Goal: Transaction & Acquisition: Subscribe to service/newsletter

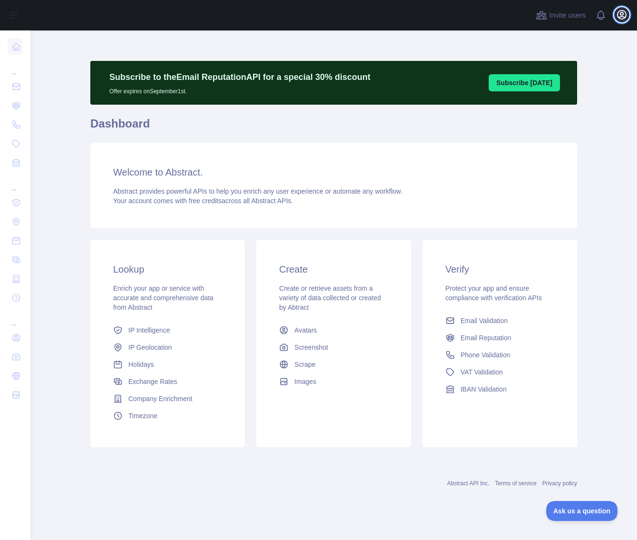
click at [621, 15] on icon "button" at bounding box center [622, 14] width 9 height 9
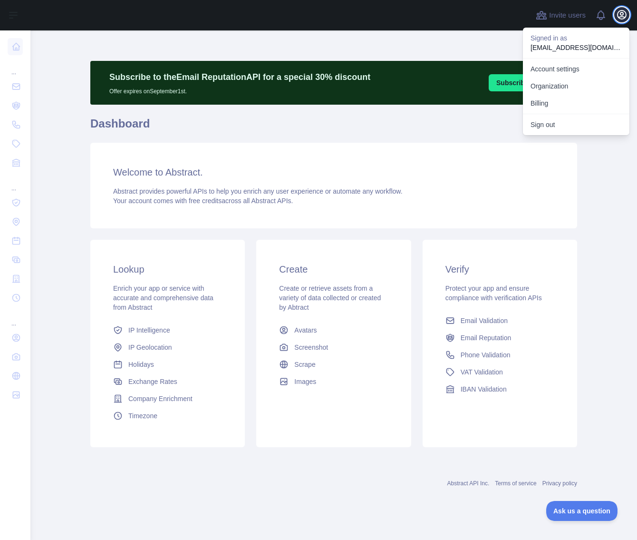
click at [621, 15] on icon "button" at bounding box center [622, 14] width 9 height 9
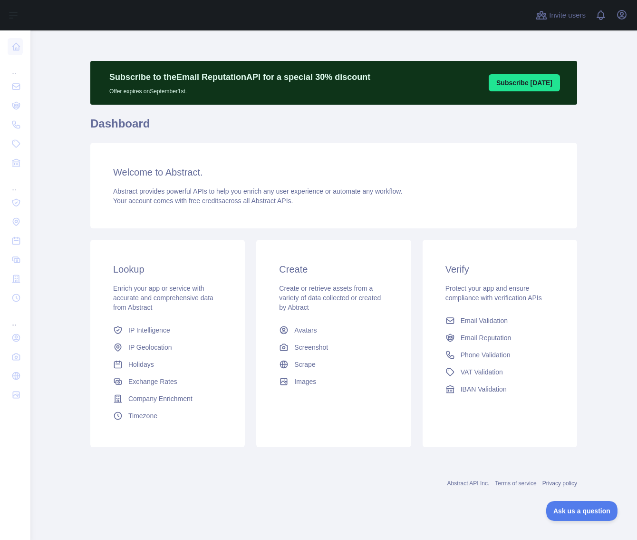
click at [68, 188] on main "Subscribe to the Email Reputation API for a special 30 % discount Offer expires…" at bounding box center [333, 284] width 607 height 509
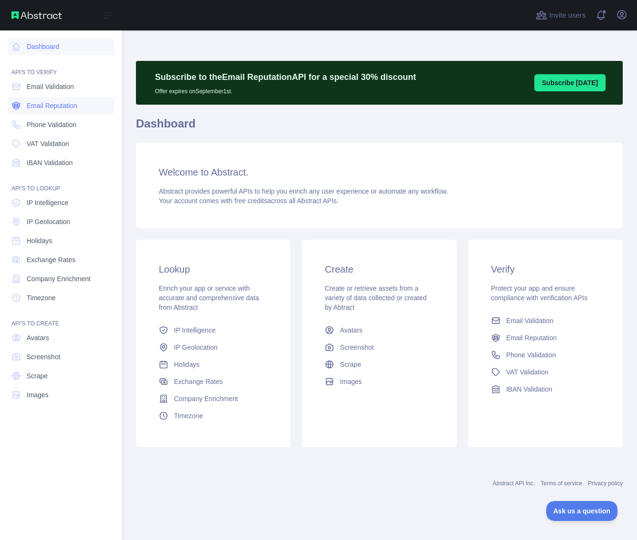
click at [56, 109] on span "Email Reputation" at bounding box center [52, 106] width 51 height 10
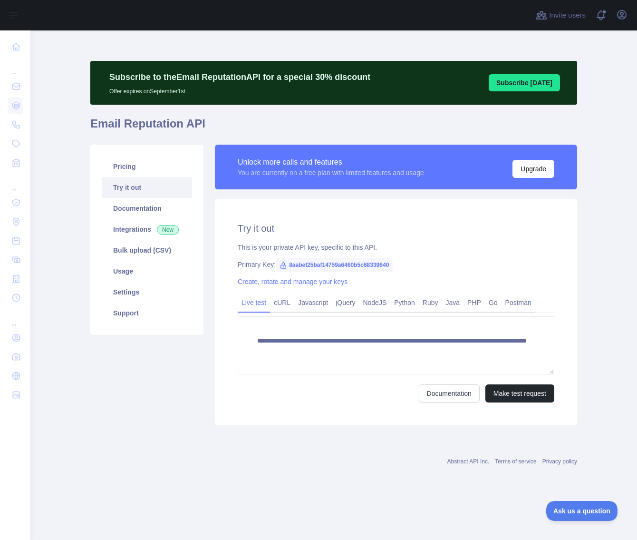
click at [299, 81] on p "Subscribe to the Email Reputation API for a special 30 % discount" at bounding box center [239, 76] width 261 height 13
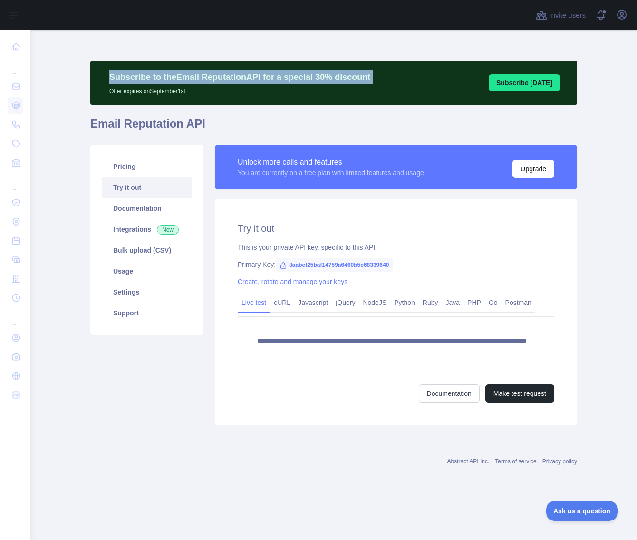
click at [299, 81] on p "Subscribe to the Email Reputation API for a special 30 % discount" at bounding box center [239, 76] width 261 height 13
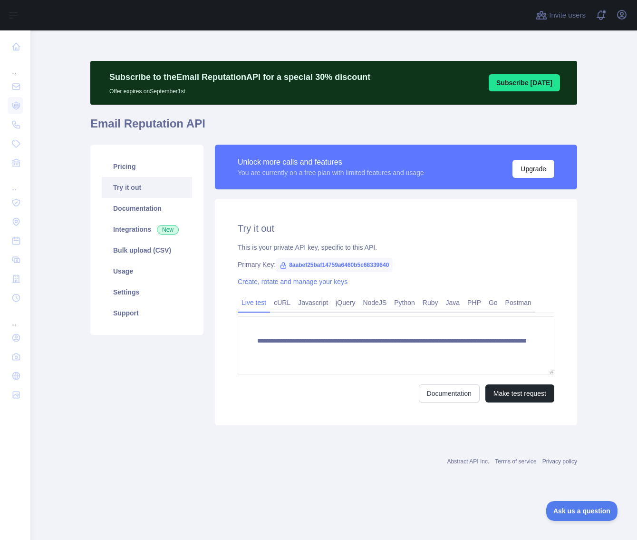
click at [289, 107] on div "**********" at bounding box center [333, 246] width 487 height 370
click at [139, 249] on link "Bulk upload (CSV)" at bounding box center [147, 250] width 90 height 21
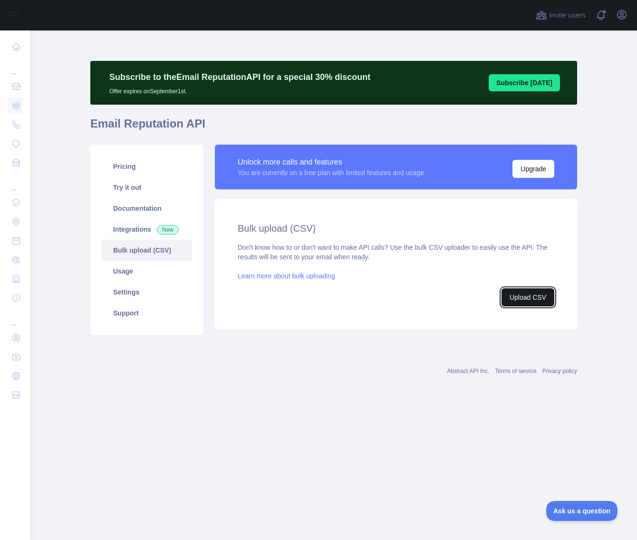
click at [546, 296] on button "Upload CSV" at bounding box center [528, 297] width 53 height 18
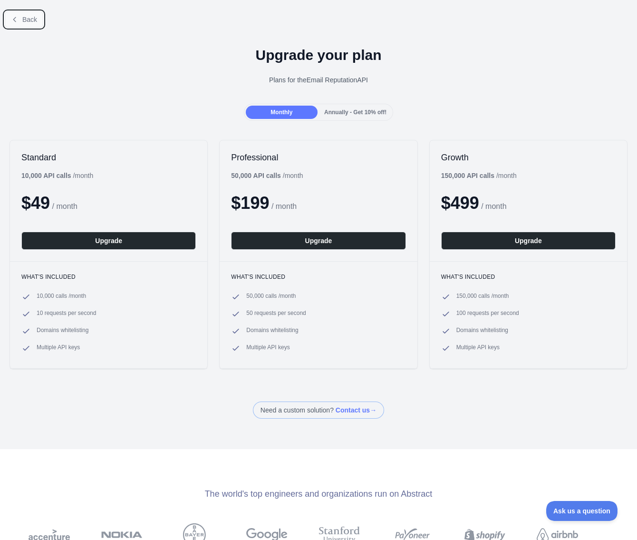
click at [18, 24] on button "Back" at bounding box center [24, 19] width 39 height 16
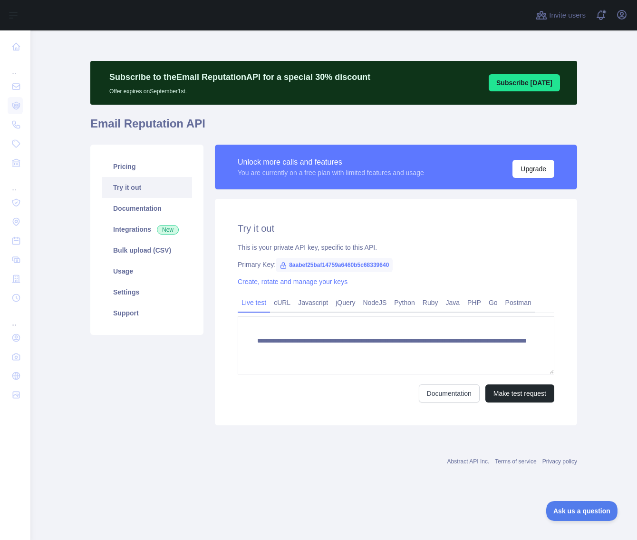
click at [272, 204] on div "**********" at bounding box center [396, 312] width 362 height 226
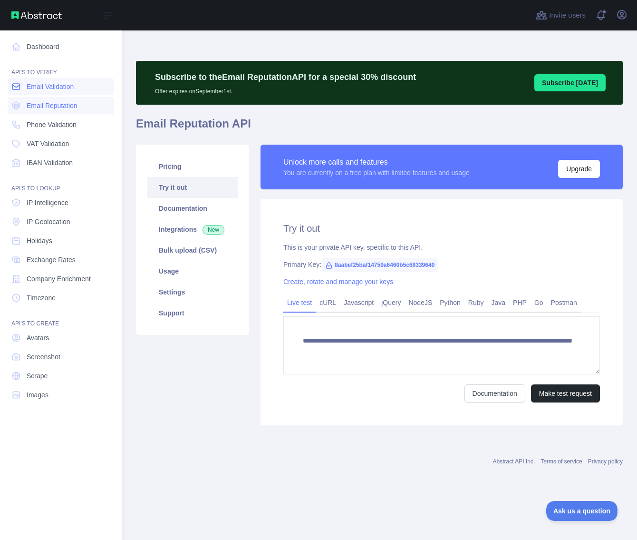
click at [61, 88] on span "Email Validation" at bounding box center [50, 87] width 47 height 10
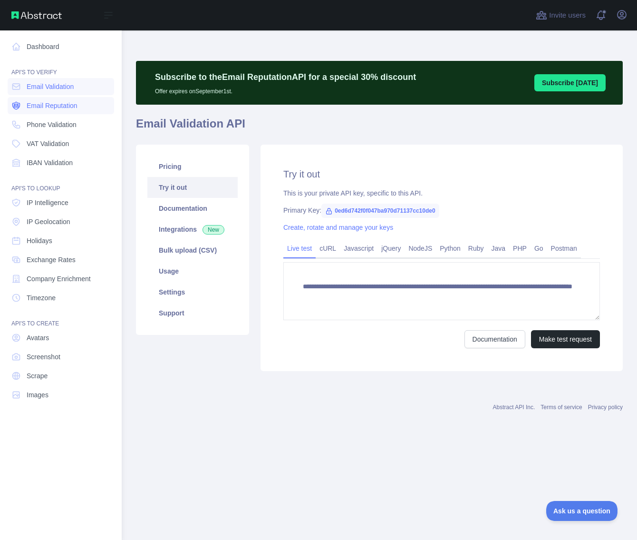
click at [29, 101] on span "Email Reputation" at bounding box center [52, 106] width 51 height 10
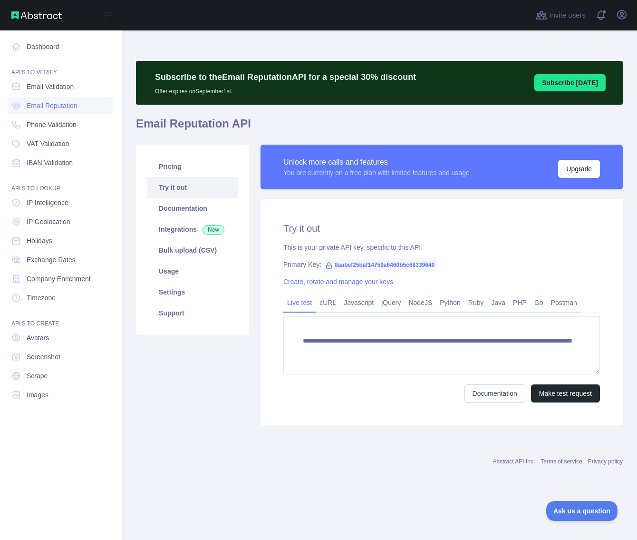
click at [50, 95] on nav "Dashboard API'S TO VERIFY Email Validation Email Reputation Phone Validation VA…" at bounding box center [61, 277] width 107 height 494
click at [49, 101] on span "Email Reputation" at bounding box center [52, 106] width 51 height 10
click at [51, 91] on link "Email Validation" at bounding box center [61, 86] width 107 height 17
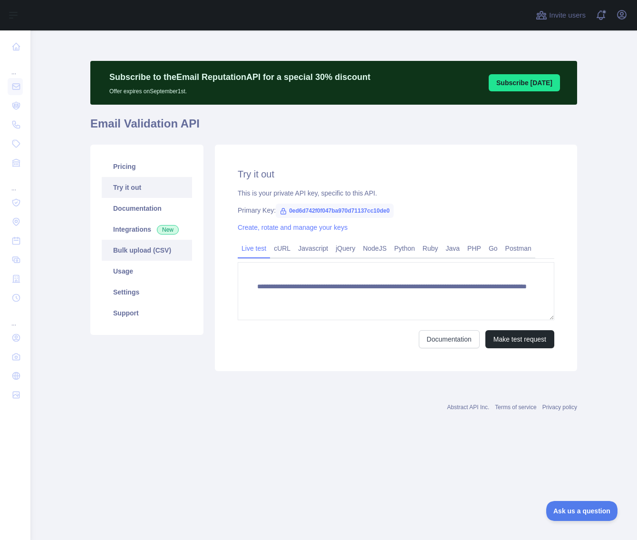
click at [151, 247] on link "Bulk upload (CSV)" at bounding box center [147, 250] width 90 height 21
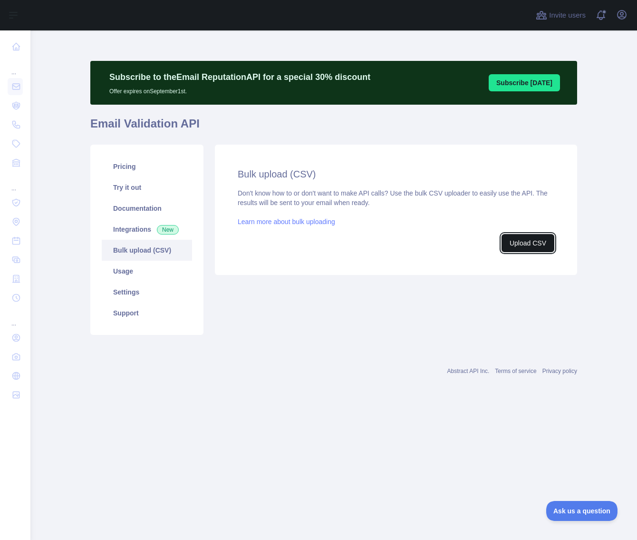
click at [528, 245] on button "Upload CSV" at bounding box center [528, 243] width 53 height 18
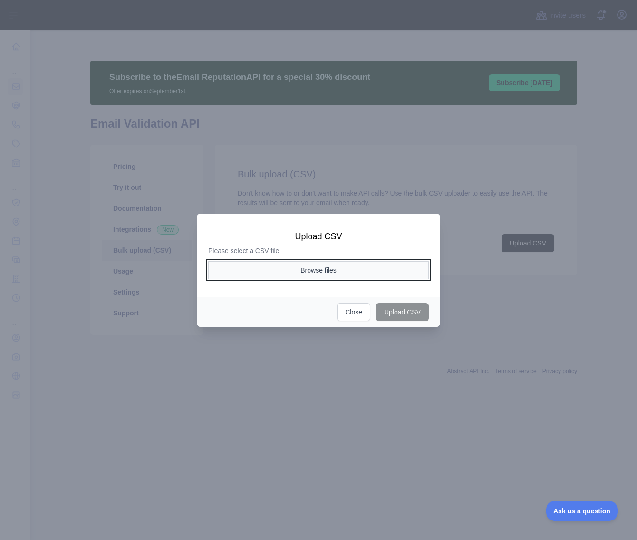
click at [321, 272] on button "Browse files" at bounding box center [318, 270] width 221 height 18
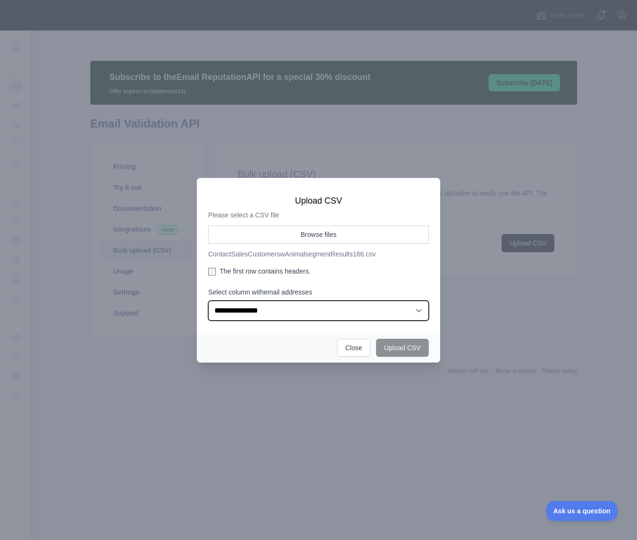
click at [298, 311] on select "**********" at bounding box center [318, 311] width 221 height 20
select select "*"
click at [208, 301] on select "**********" at bounding box center [318, 311] width 221 height 20
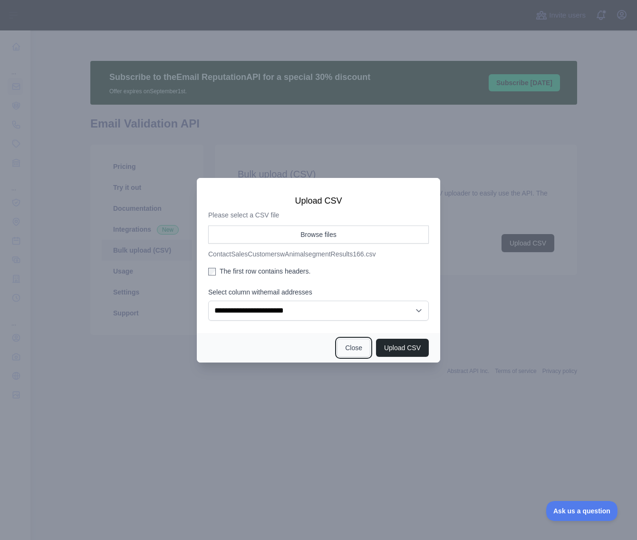
click at [350, 349] on button "Close" at bounding box center [353, 348] width 33 height 18
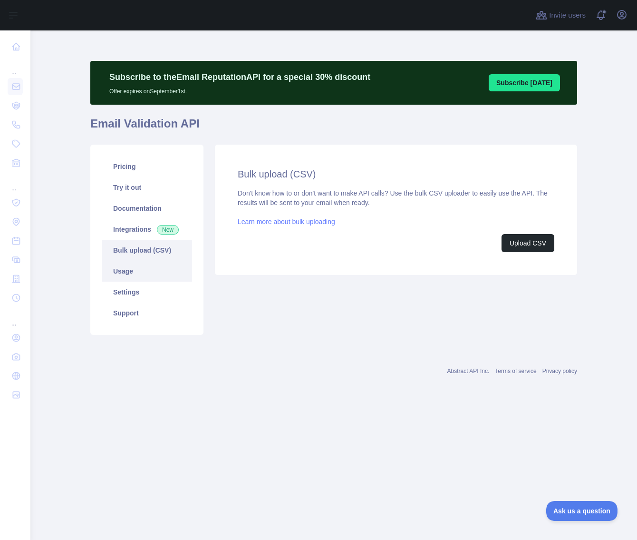
click at [142, 273] on link "Usage" at bounding box center [147, 271] width 90 height 21
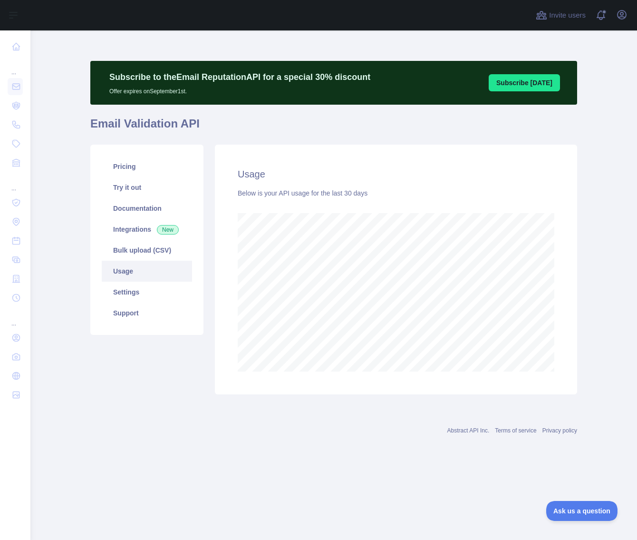
scroll to position [509, 606]
click at [158, 292] on link "Settings" at bounding box center [147, 292] width 90 height 21
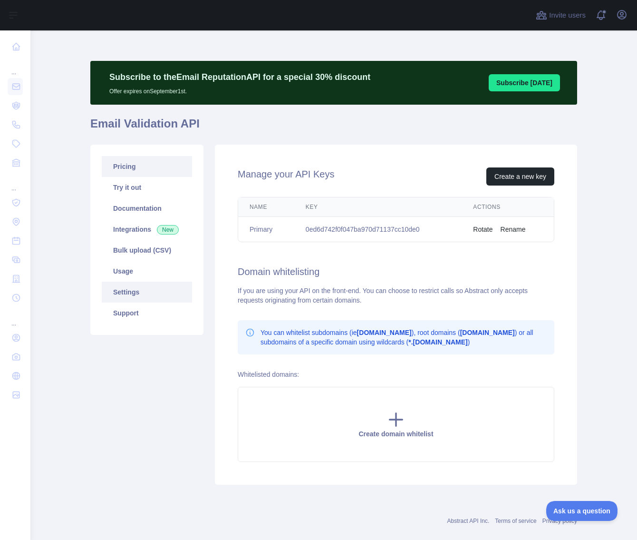
click at [139, 173] on link "Pricing" at bounding box center [147, 166] width 90 height 21
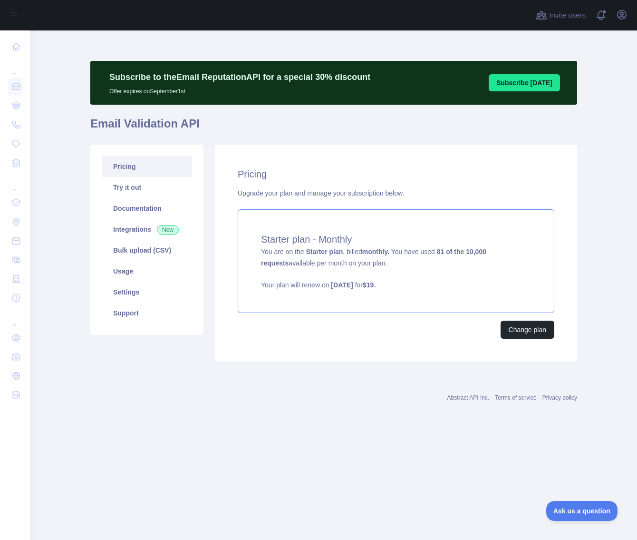
click at [479, 273] on div "Starter plan - Monthly You are on the Starter plan , billed monthly. You have u…" at bounding box center [396, 261] width 317 height 104
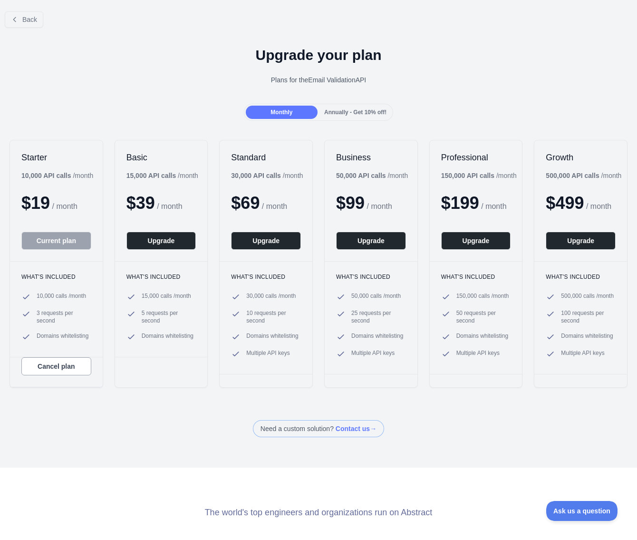
click at [57, 341] on span "Domains whitelisting" at bounding box center [63, 337] width 52 height 10
click at [61, 324] on span "3 requests per second" at bounding box center [64, 316] width 55 height 15
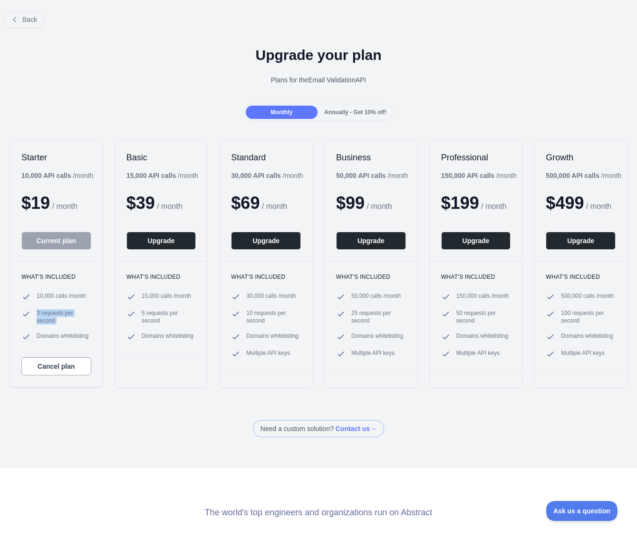
click at [61, 324] on span "3 requests per second" at bounding box center [64, 316] width 55 height 15
click at [49, 321] on span "3 requests per second" at bounding box center [64, 316] width 55 height 15
click at [129, 420] on div "Back Upgrade your plan Plans for the Email Validation API Monthly Annually - Ge…" at bounding box center [318, 220] width 637 height 433
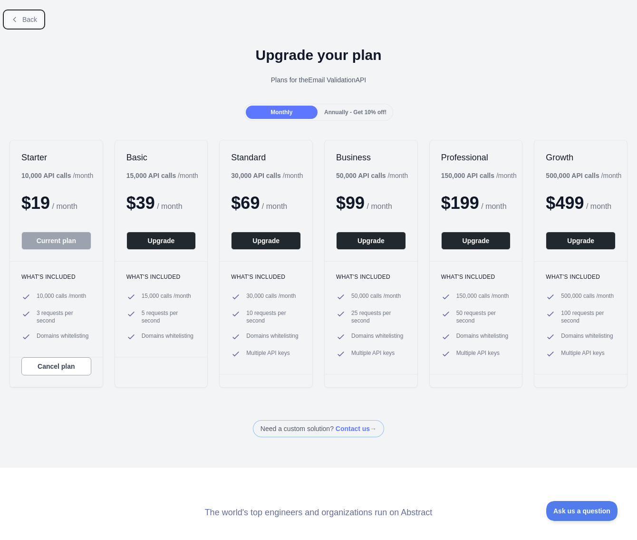
click at [30, 19] on span "Back" at bounding box center [29, 20] width 15 height 8
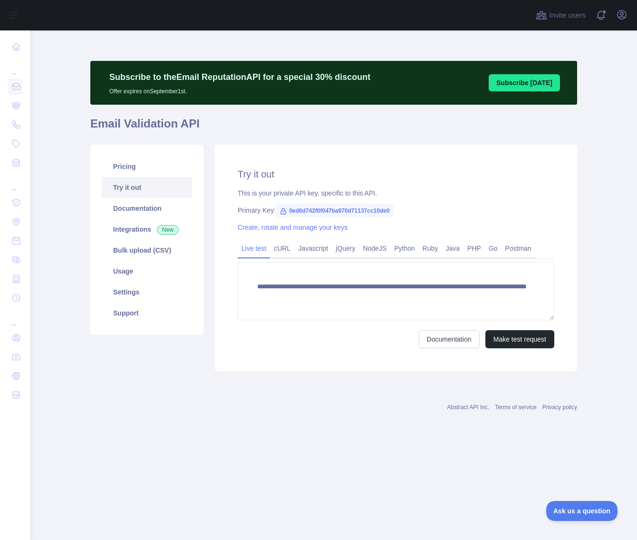
click at [175, 129] on h1 "Email Validation API" at bounding box center [333, 127] width 487 height 23
drag, startPoint x: 175, startPoint y: 129, endPoint x: 218, endPoint y: 279, distance: 155.8
click at [176, 130] on h1 "Email Validation API" at bounding box center [333, 127] width 487 height 23
click at [142, 292] on link "Settings" at bounding box center [147, 292] width 90 height 21
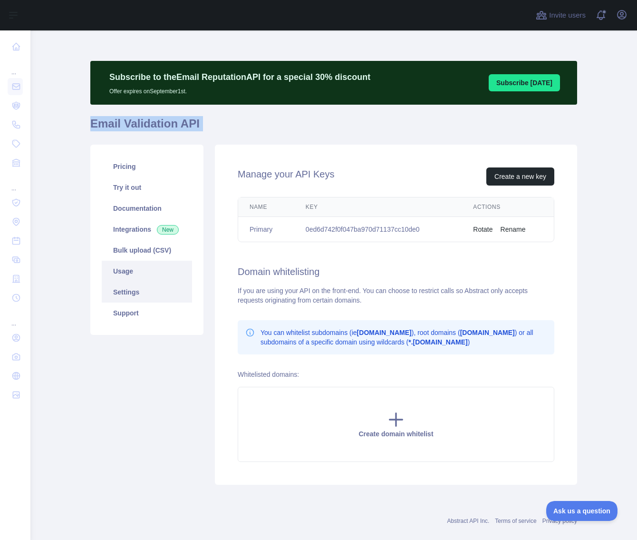
click at [140, 272] on link "Usage" at bounding box center [147, 271] width 90 height 21
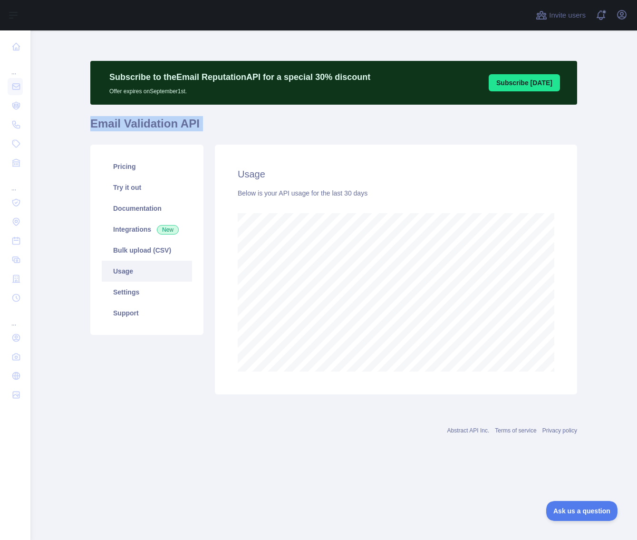
scroll to position [509, 606]
click at [144, 306] on link "Support" at bounding box center [147, 312] width 90 height 21
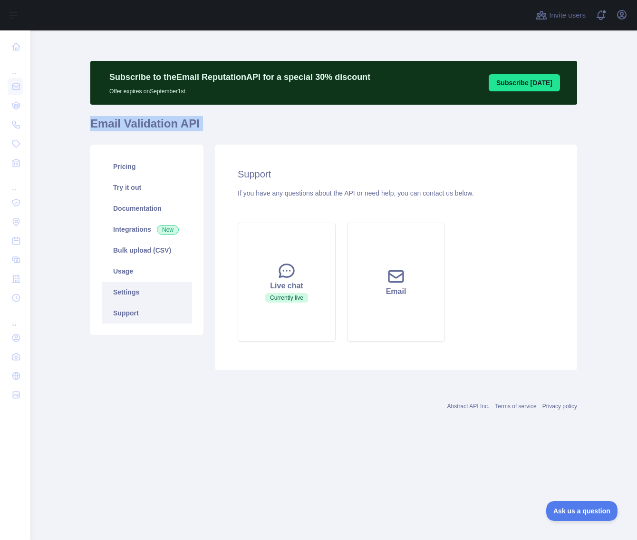
click at [139, 292] on link "Settings" at bounding box center [147, 292] width 90 height 21
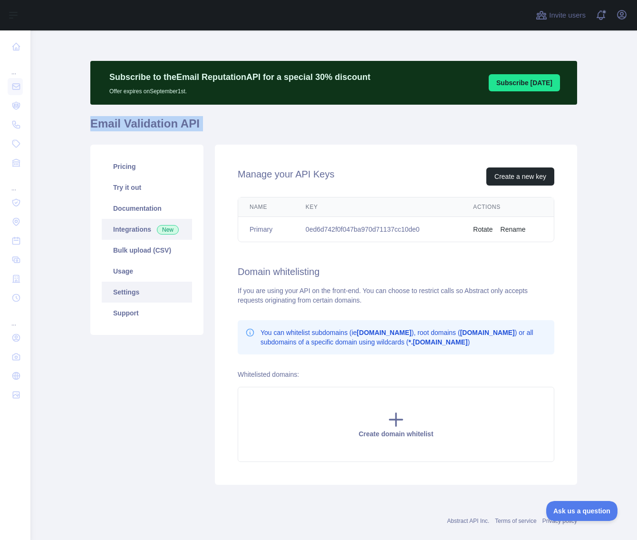
click at [140, 230] on link "Integrations New" at bounding box center [147, 229] width 90 height 21
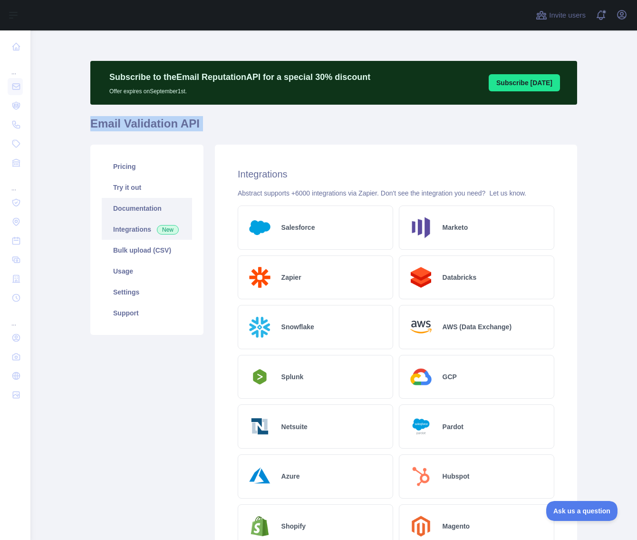
click at [142, 209] on link "Documentation" at bounding box center [147, 208] width 90 height 21
click at [133, 175] on link "Pricing" at bounding box center [147, 166] width 90 height 21
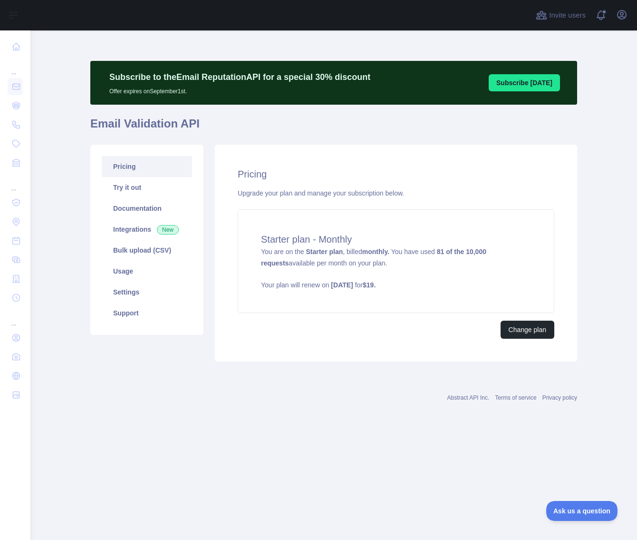
click at [306, 189] on div "Upgrade your plan and manage your subscription below." at bounding box center [396, 193] width 317 height 10
click at [315, 231] on div "Starter plan - Monthly You are on the Starter plan , billed monthly. You have u…" at bounding box center [396, 261] width 317 height 104
click at [621, 13] on icon "button" at bounding box center [622, 14] width 9 height 9
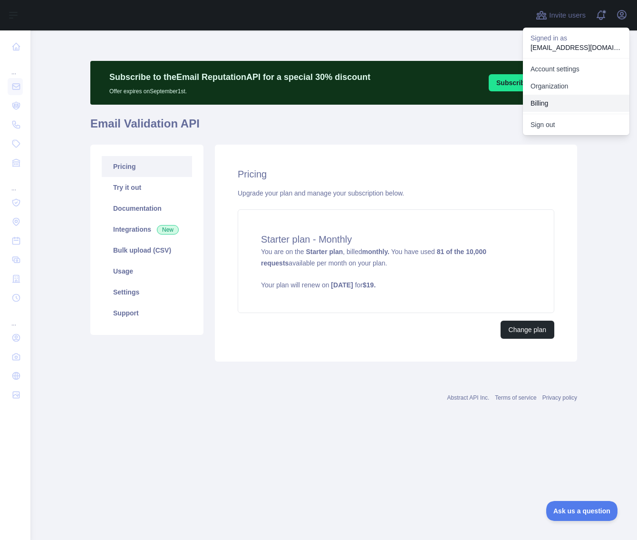
click at [563, 97] on button "Billing" at bounding box center [576, 103] width 107 height 17
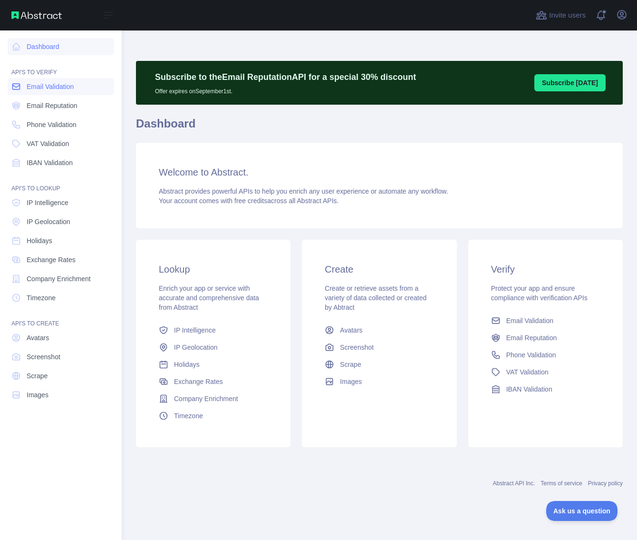
click at [52, 85] on span "Email Validation" at bounding box center [50, 87] width 47 height 10
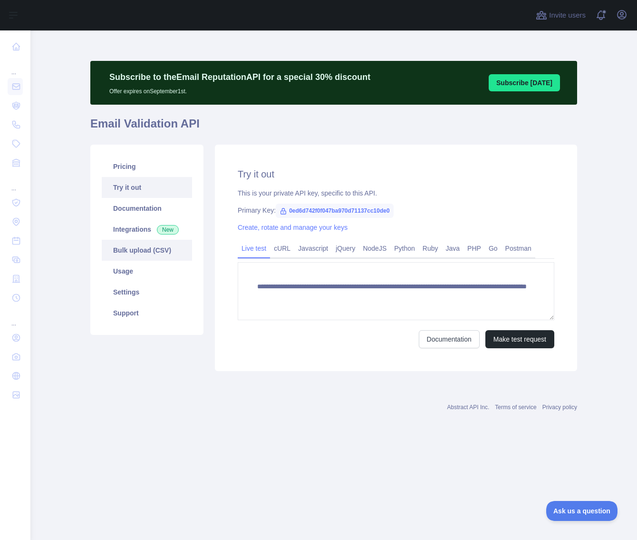
click at [168, 255] on link "Bulk upload (CSV)" at bounding box center [147, 250] width 90 height 21
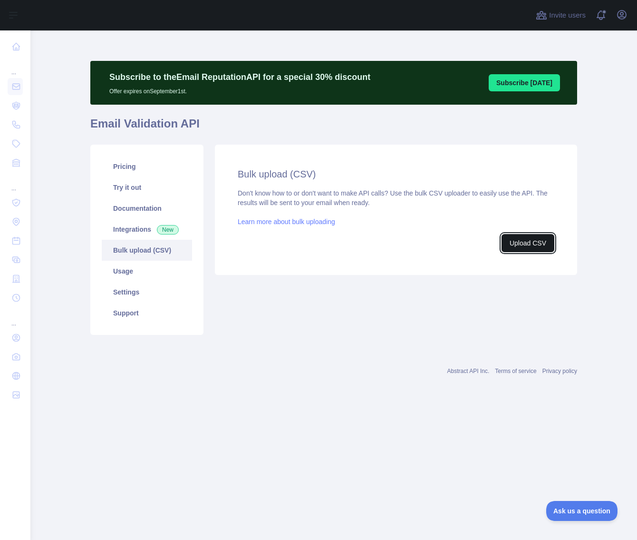
click at [522, 245] on button "Upload CSV" at bounding box center [528, 243] width 53 height 18
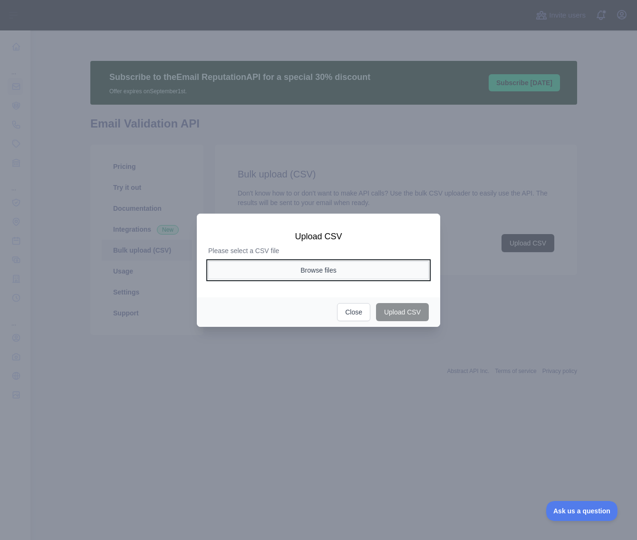
click at [337, 271] on button "Browse files" at bounding box center [318, 270] width 221 height 18
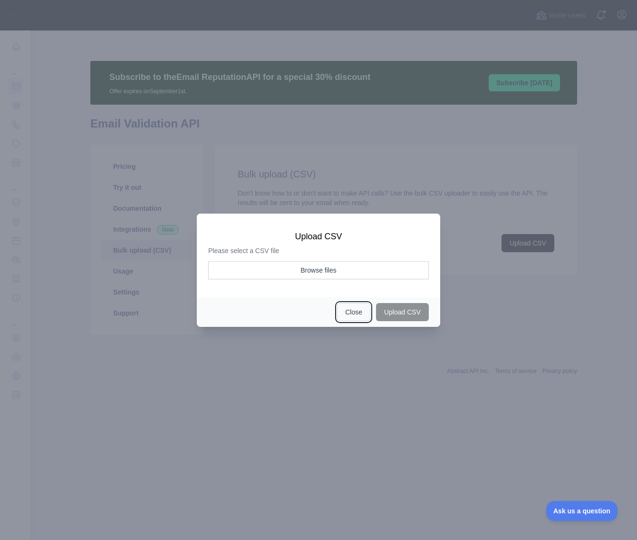
click at [349, 311] on button "Close" at bounding box center [353, 312] width 33 height 18
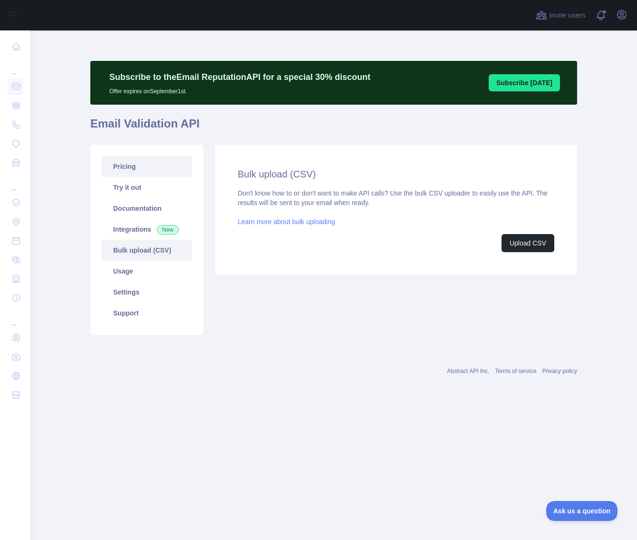
click at [141, 174] on link "Pricing" at bounding box center [147, 166] width 90 height 21
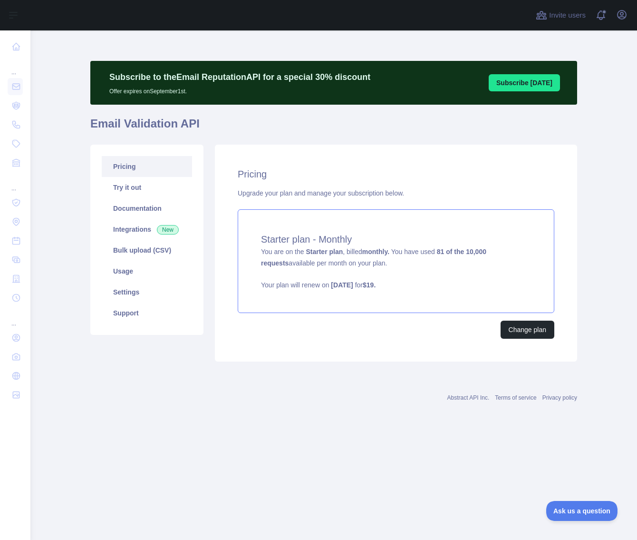
click at [353, 284] on strong "[DATE]" at bounding box center [342, 285] width 22 height 8
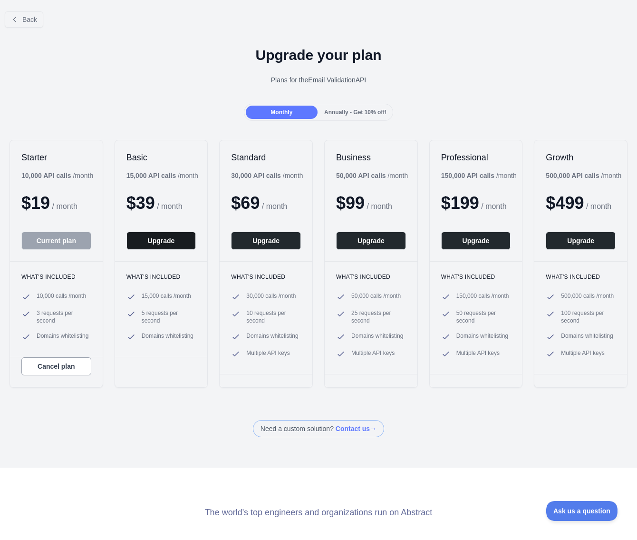
click at [171, 244] on button "Upgrade" at bounding box center [162, 241] width 70 height 18
